Goal: Task Accomplishment & Management: Use online tool/utility

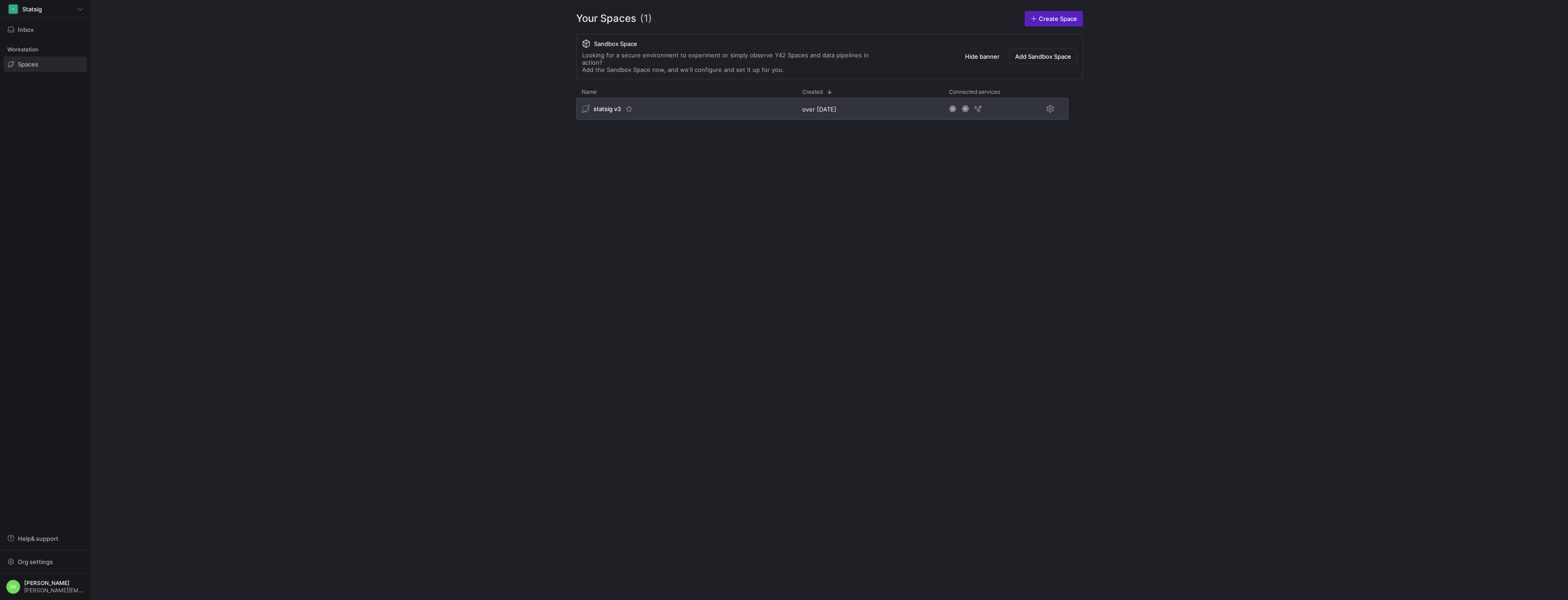
click at [615, 113] on span "statsig v3" at bounding box center [607, 109] width 27 height 8
click at [610, 113] on span "statsig v3" at bounding box center [607, 109] width 27 height 8
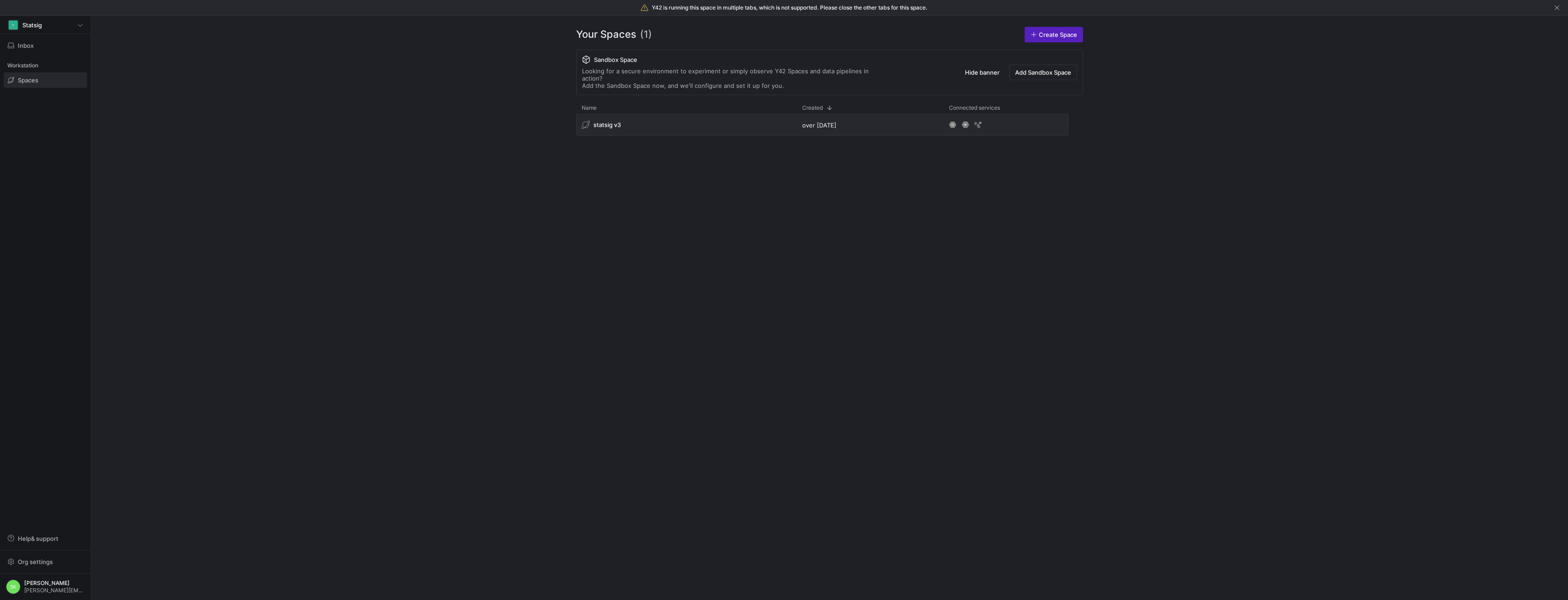
click at [408, 125] on y42-org-space-overview "Your Spaces (1) Create Space Sandbox Space Looking for a secure environment to …" at bounding box center [829, 309] width 1477 height 585
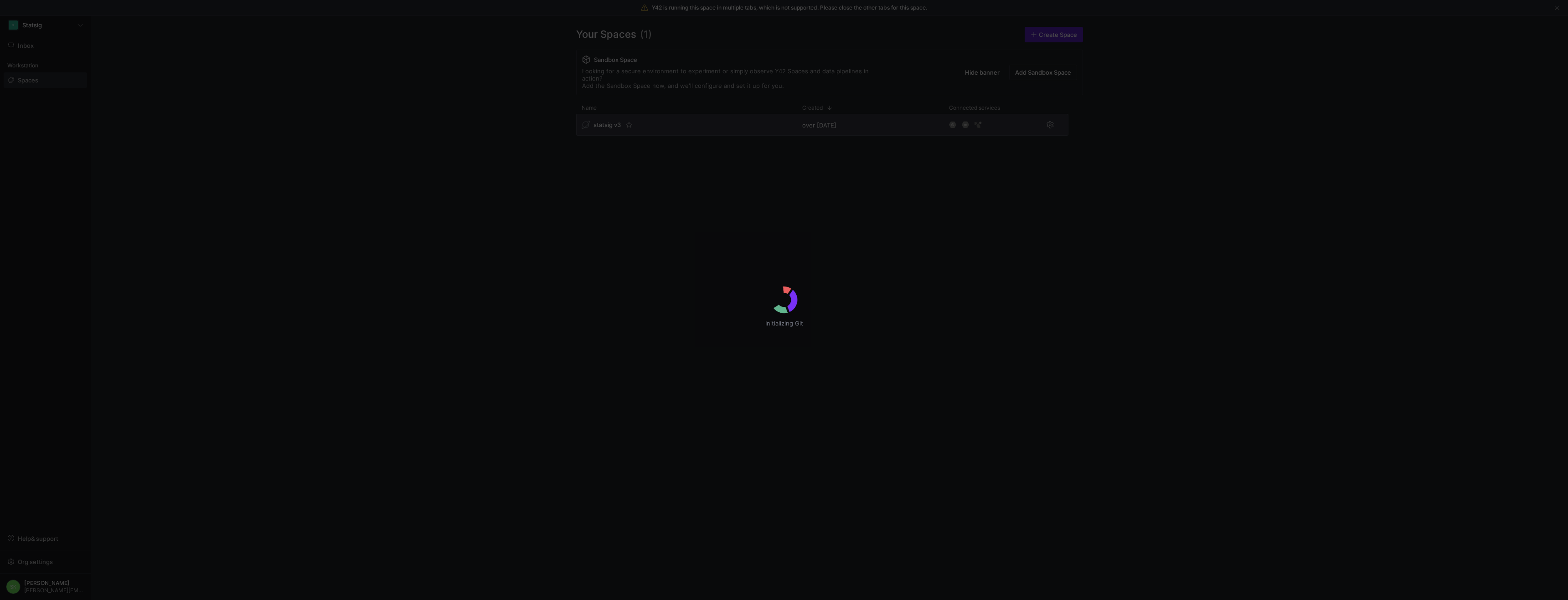
click at [601, 145] on div "Initializing Git" at bounding box center [784, 300] width 1568 height 600
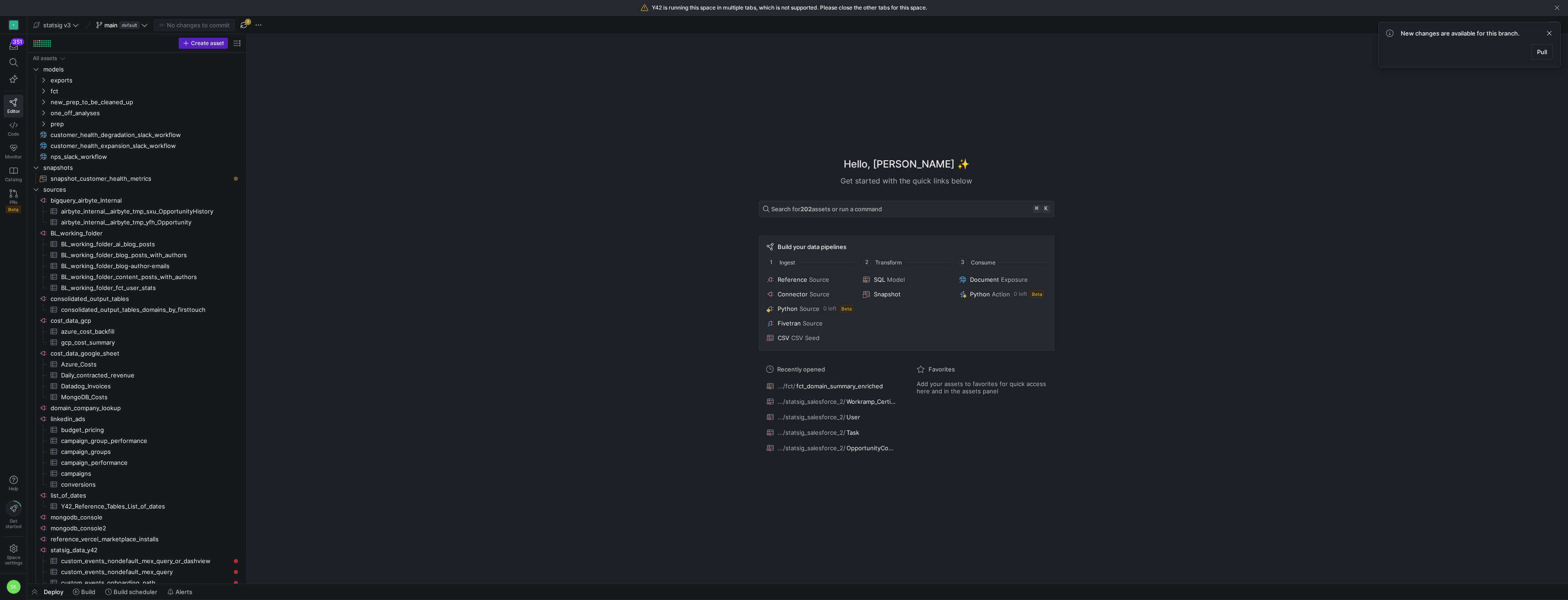
drag, startPoint x: 155, startPoint y: 85, endPoint x: 259, endPoint y: 100, distance: 105.1
click at [14, 65] on icon at bounding box center [13, 62] width 9 height 9
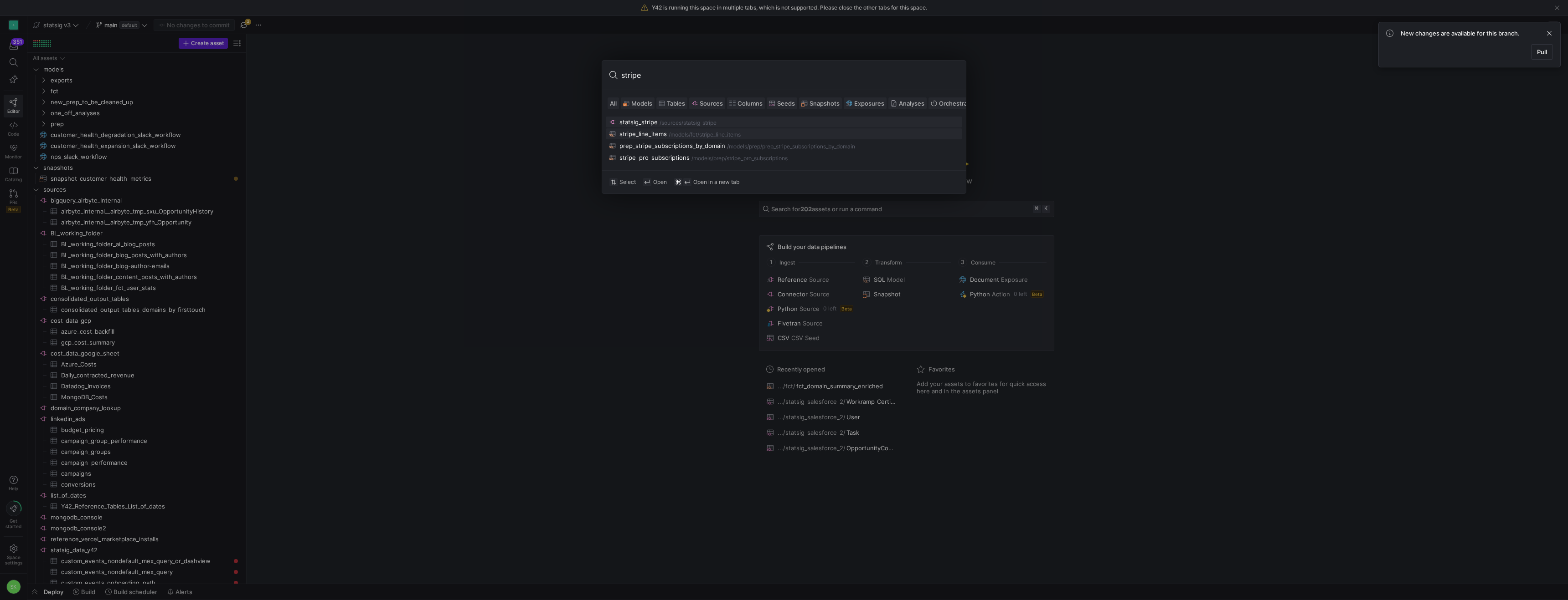
type input "stripe"
click at [642, 137] on div "stripe_line_items" at bounding box center [643, 134] width 47 height 8
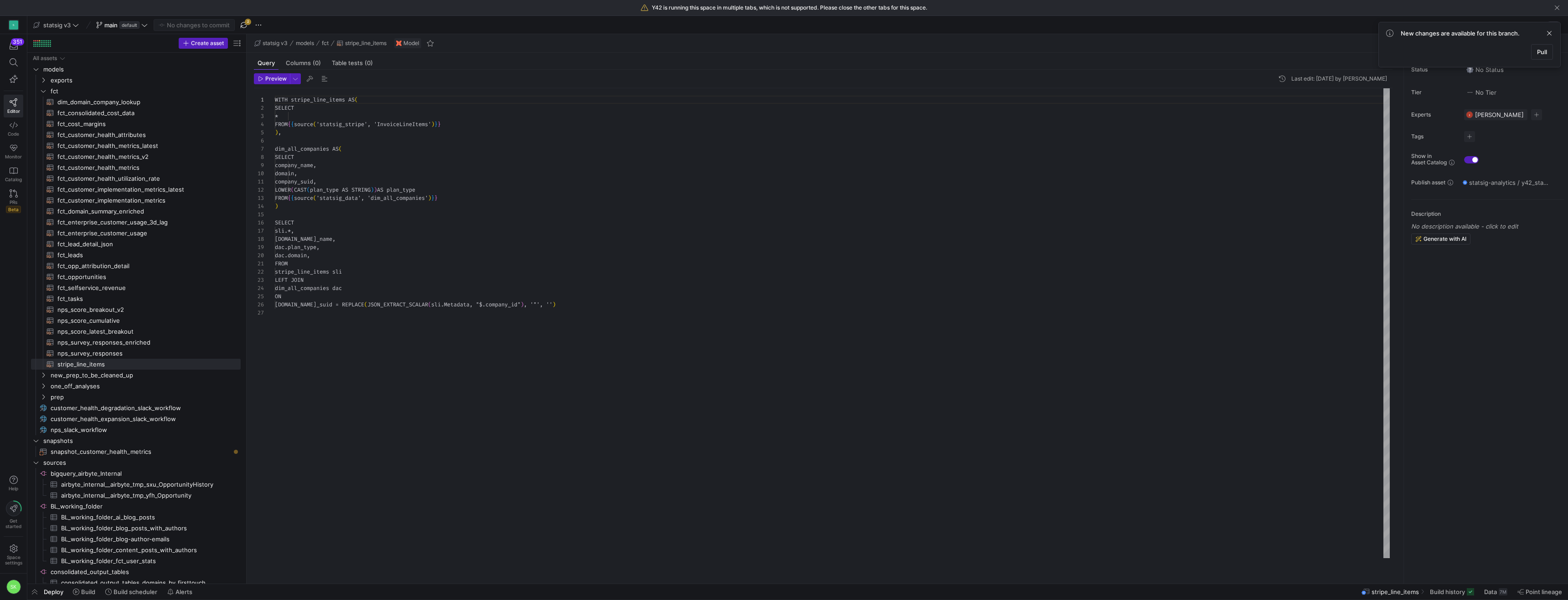
scroll to position [82, 0]
click at [390, 177] on div at bounding box center [784, 300] width 1568 height 600
click at [470, 315] on div "WITH stripe_line_items AS ( SELECT * FROM { { source ( 'statsig_stripe' , 'Invo…" at bounding box center [831, 323] width 1114 height 470
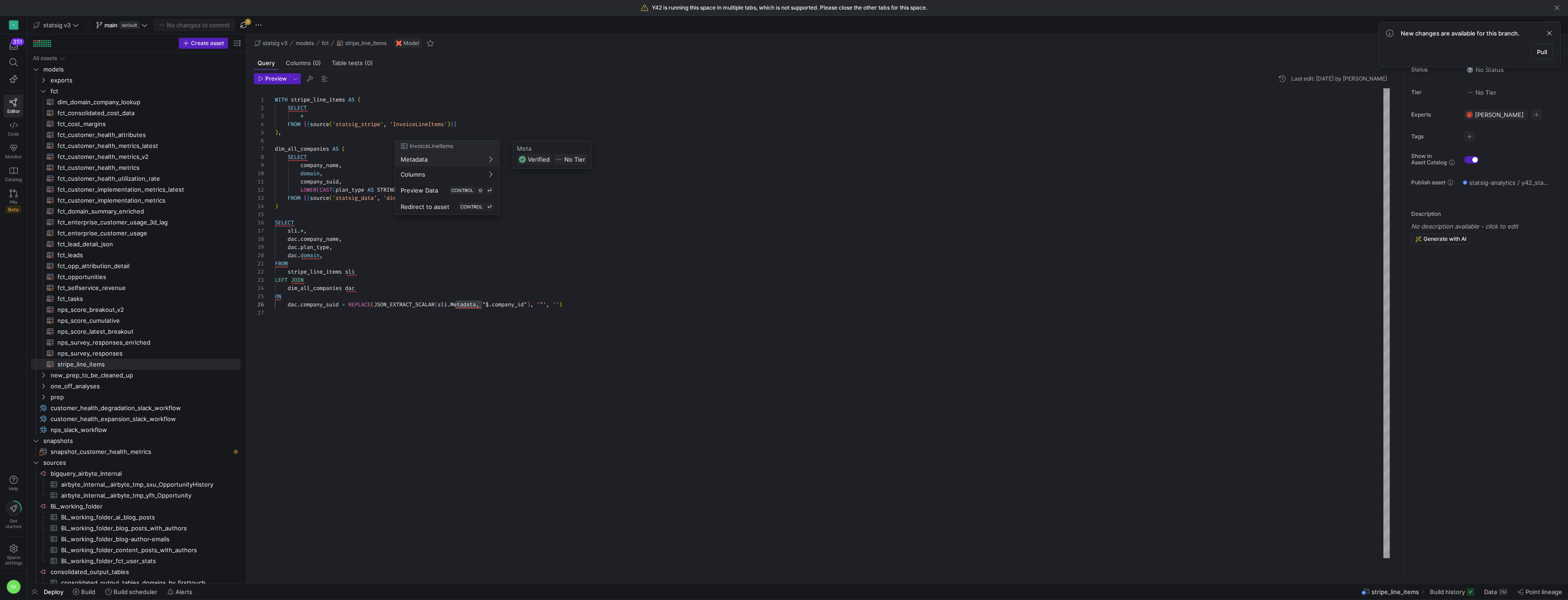
click at [372, 133] on div at bounding box center [784, 300] width 1568 height 600
type textarea "WITH stripe_line_items AS ( SELECT * FROM {{source('statsig_stripe', 'InvoiceLi…"
click at [377, 144] on div "WITH stripe_line_items AS ( SELECT * FROM { { source ( 'statsig_stripe' , 'Invo…" at bounding box center [831, 323] width 1114 height 470
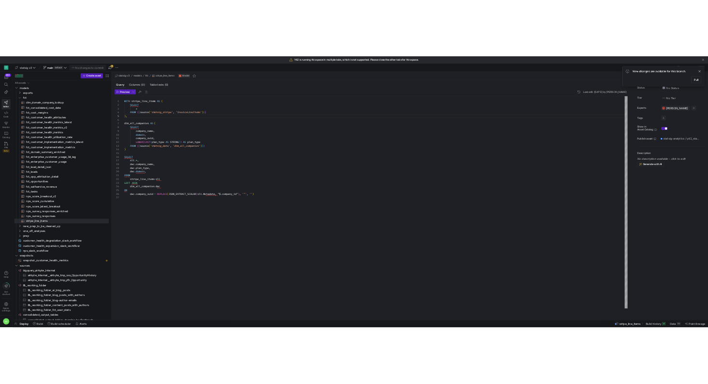
scroll to position [35, 7]
